Goal: Entertainment & Leisure: Consume media (video, audio)

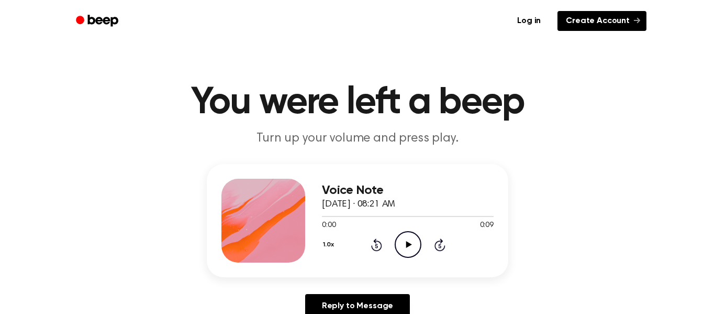
click at [636, 19] on icon at bounding box center [637, 20] width 6 height 6
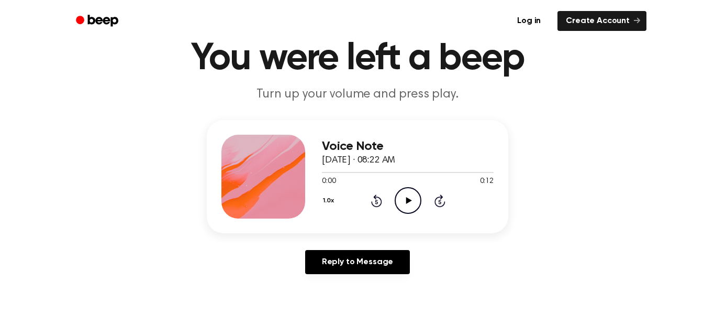
scroll to position [80, 0]
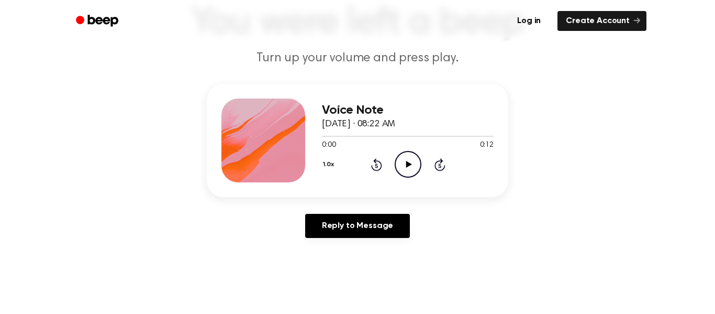
click at [413, 167] on icon "Play Audio" at bounding box center [408, 164] width 27 height 27
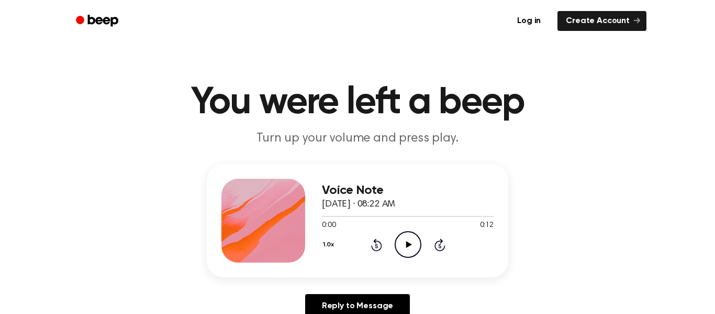
click at [415, 241] on icon "Play Audio" at bounding box center [408, 244] width 27 height 27
click at [404, 237] on icon "Pause Audio" at bounding box center [408, 244] width 27 height 27
click at [421, 245] on circle at bounding box center [408, 245] width 26 height 26
click at [400, 255] on circle at bounding box center [408, 245] width 26 height 26
click at [413, 241] on icon "Play Audio" at bounding box center [408, 244] width 27 height 27
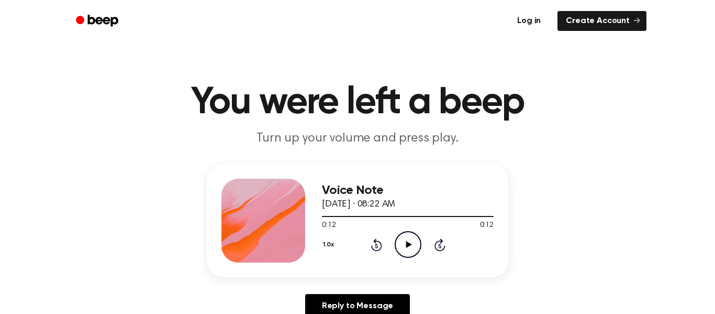
click at [532, 23] on link "Log in" at bounding box center [529, 21] width 45 height 24
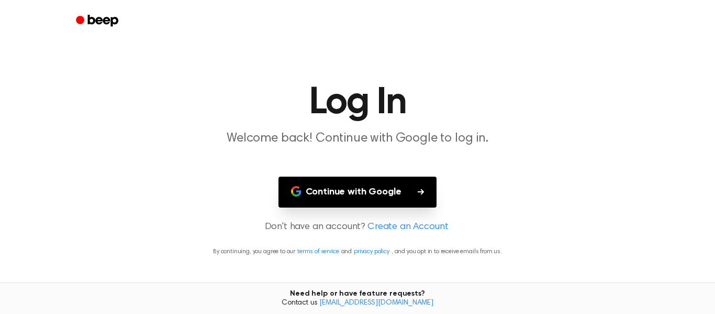
click at [403, 182] on button "Continue with Google" at bounding box center [358, 192] width 159 height 31
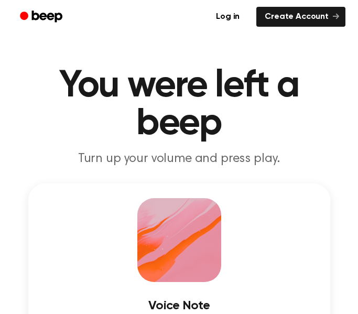
click at [285, 98] on h1 "You were left a beep" at bounding box center [179, 104] width 333 height 75
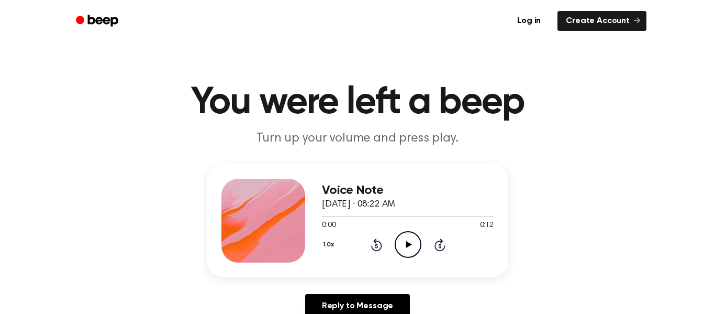
click at [411, 249] on icon "Play Audio" at bounding box center [408, 244] width 27 height 27
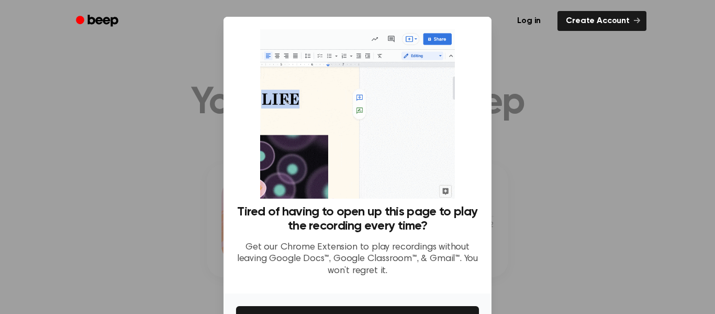
click at [138, 156] on div at bounding box center [357, 157] width 715 height 314
click at [594, 17] on link "Create Account" at bounding box center [602, 21] width 89 height 20
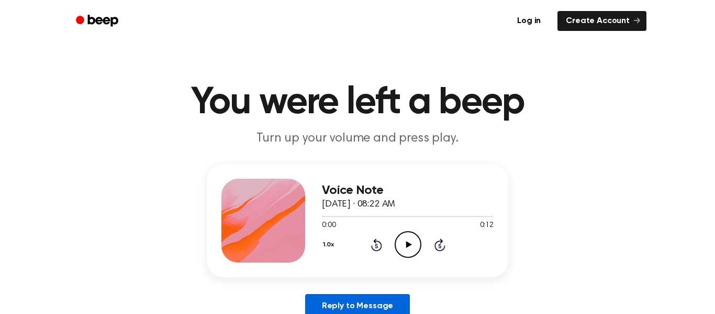
click at [344, 294] on link "Reply to Message" at bounding box center [357, 306] width 105 height 24
click at [420, 246] on icon "Play Audio" at bounding box center [408, 244] width 27 height 27
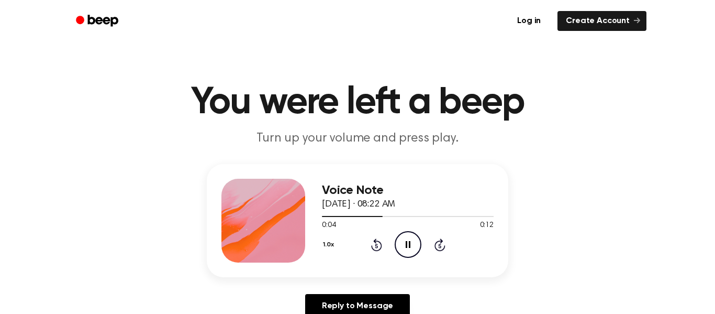
click at [409, 241] on icon "Play Audio" at bounding box center [408, 244] width 27 height 27
click at [405, 238] on icon "Play Audio" at bounding box center [408, 244] width 27 height 27
click at [415, 238] on icon "Play Audio" at bounding box center [408, 244] width 27 height 27
click at [412, 248] on icon "Play Audio" at bounding box center [408, 244] width 27 height 27
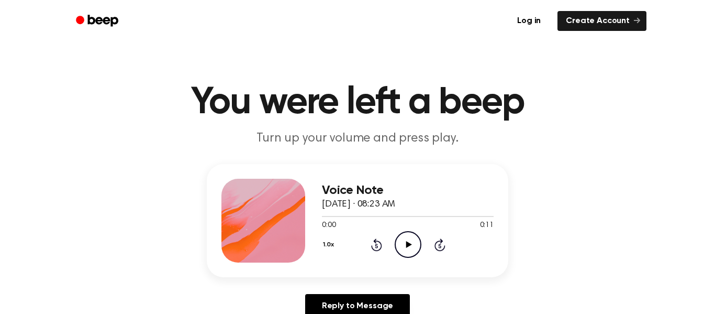
click at [364, 112] on h1 "You were left a beep" at bounding box center [358, 103] width 536 height 38
click at [411, 258] on div "Voice Note September 18, 2025 · 08:23 AM 0:00 0:11 Your browser does not suppor…" at bounding box center [408, 221] width 172 height 84
click at [419, 245] on icon "Play Audio" at bounding box center [408, 244] width 27 height 27
click at [418, 250] on icon "Play Audio" at bounding box center [408, 244] width 27 height 27
click at [419, 251] on circle at bounding box center [408, 245] width 26 height 26
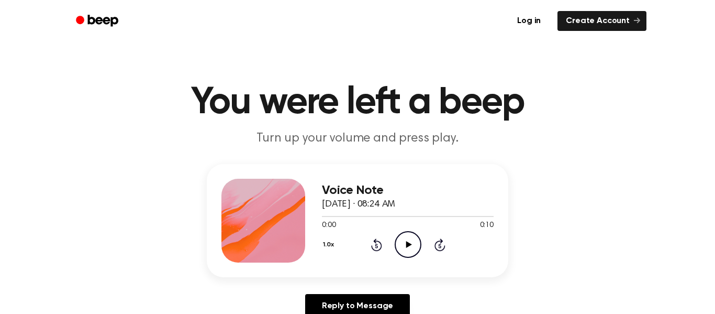
click at [417, 241] on icon "Play Audio" at bounding box center [408, 244] width 27 height 27
click at [409, 248] on icon "Play Audio" at bounding box center [408, 244] width 27 height 27
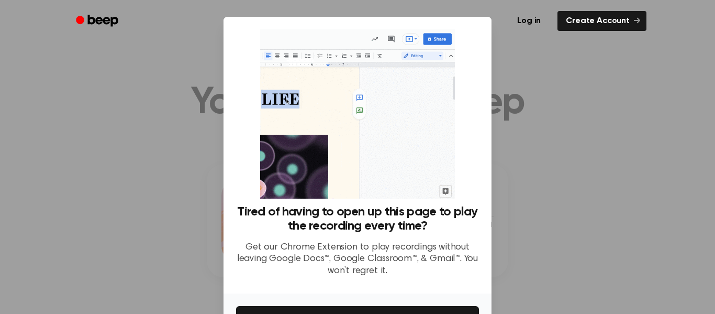
click at [520, 79] on div at bounding box center [357, 157] width 715 height 314
click at [524, 71] on div at bounding box center [357, 157] width 715 height 314
click at [181, 176] on div at bounding box center [357, 157] width 715 height 314
click at [631, 16] on link "Create Account" at bounding box center [602, 21] width 89 height 20
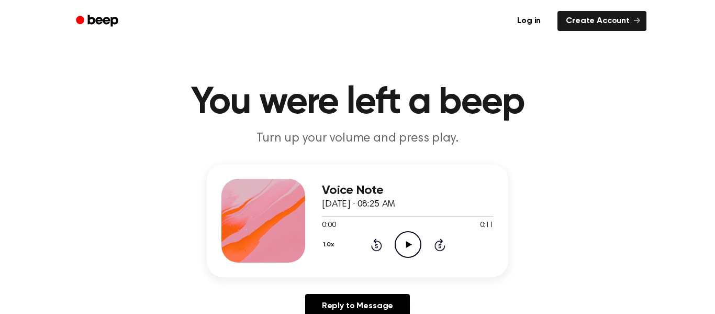
click at [402, 241] on icon "Play Audio" at bounding box center [408, 244] width 27 height 27
click at [418, 244] on icon "Play Audio" at bounding box center [408, 244] width 27 height 27
click at [410, 240] on icon "Play Audio" at bounding box center [408, 244] width 27 height 27
click at [407, 247] on icon at bounding box center [409, 244] width 6 height 7
click at [407, 249] on icon "Play Audio" at bounding box center [408, 244] width 27 height 27
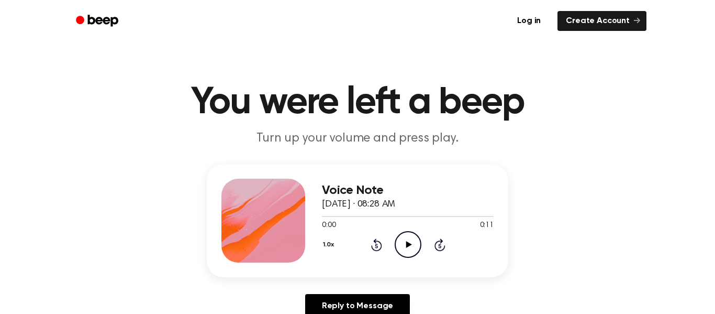
click at [409, 246] on icon at bounding box center [409, 244] width 6 height 7
click at [403, 249] on icon "Play Audio" at bounding box center [408, 244] width 27 height 27
